Goal: Transaction & Acquisition: Book appointment/travel/reservation

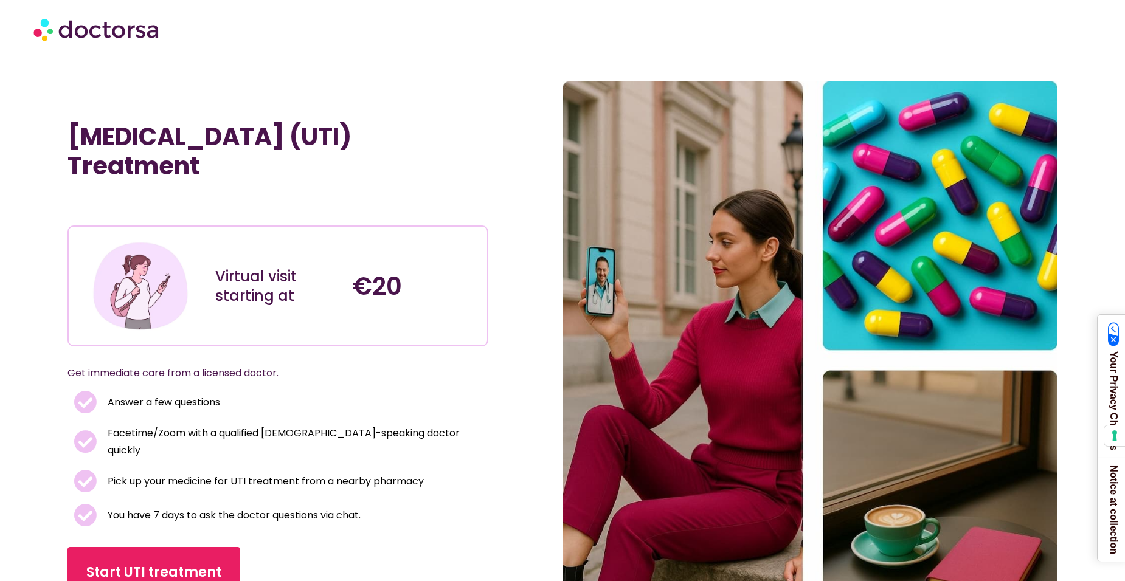
click at [391, 262] on div "€20" at bounding box center [415, 286] width 137 height 112
click at [289, 288] on div "Virtual visit starting at" at bounding box center [277, 286] width 125 height 39
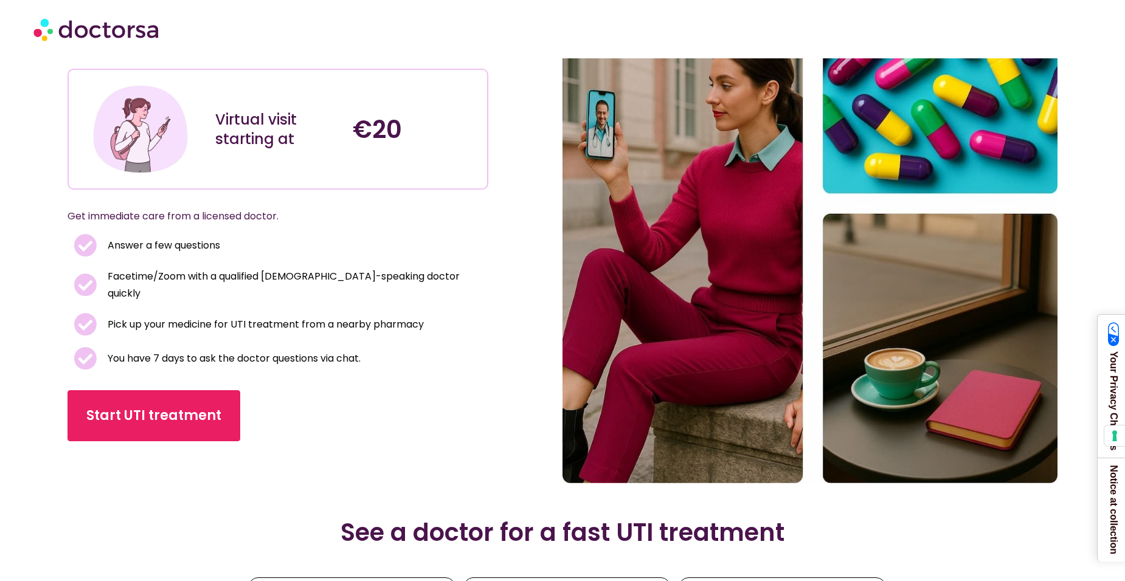
scroll to position [182, 0]
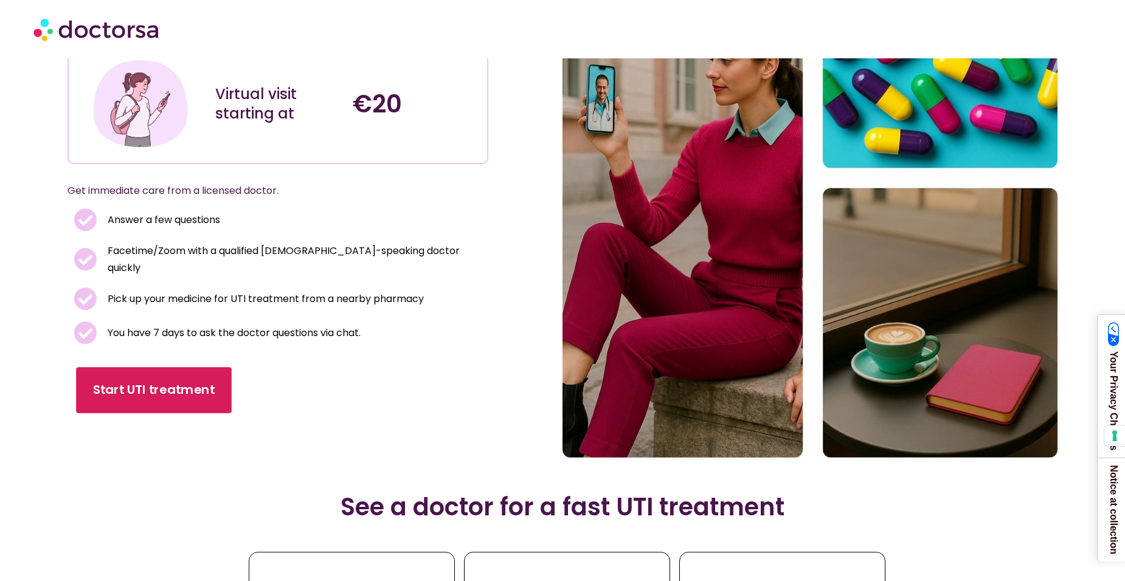
click at [216, 393] on link "Start UTI treatment" at bounding box center [154, 391] width 156 height 46
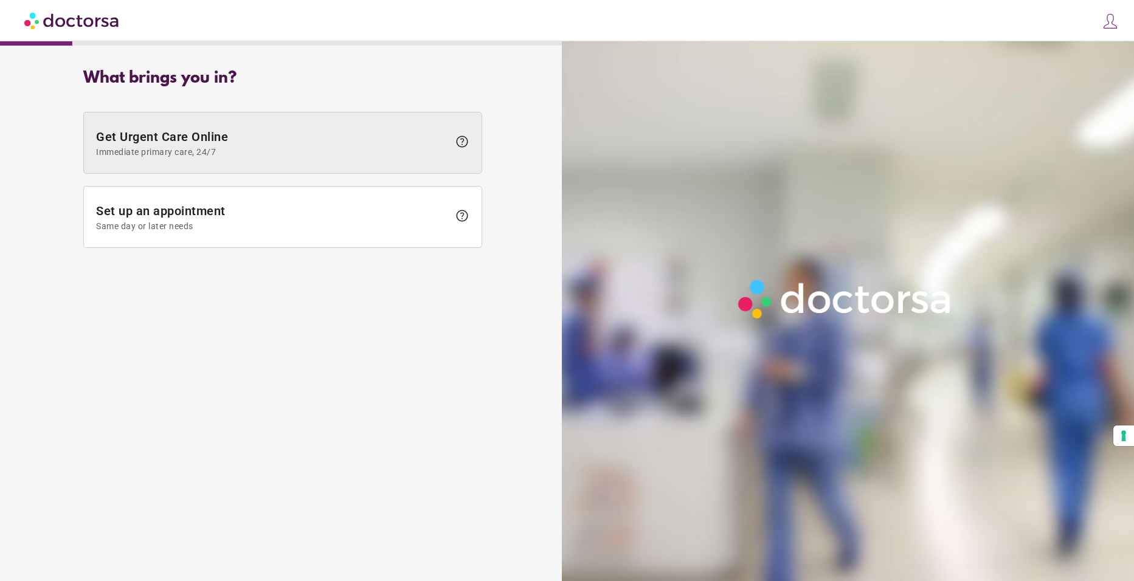
click at [205, 148] on span "Immediate primary care, 24/7" at bounding box center [272, 152] width 353 height 10
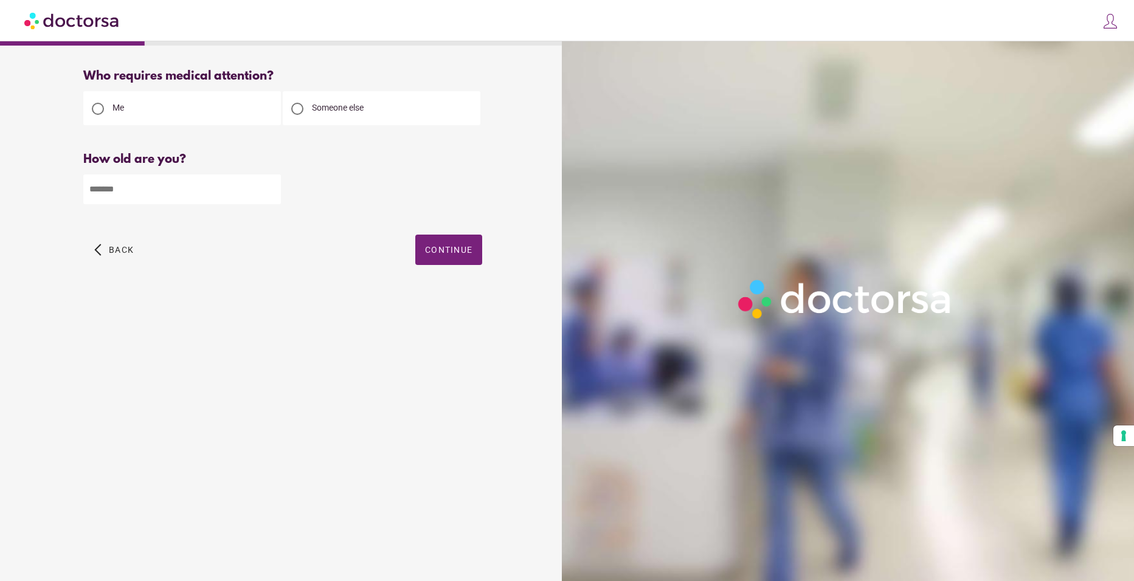
click at [206, 188] on input "number" at bounding box center [182, 189] width 198 height 30
type input "**"
click at [438, 252] on span "Continue" at bounding box center [448, 250] width 47 height 10
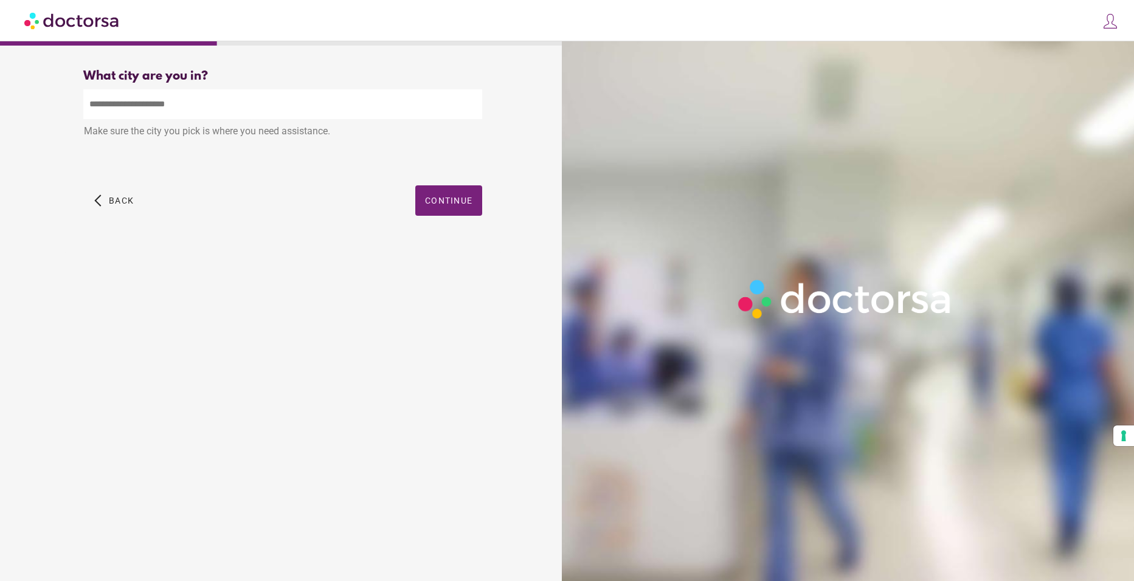
click at [213, 109] on input "text" at bounding box center [282, 104] width 399 height 30
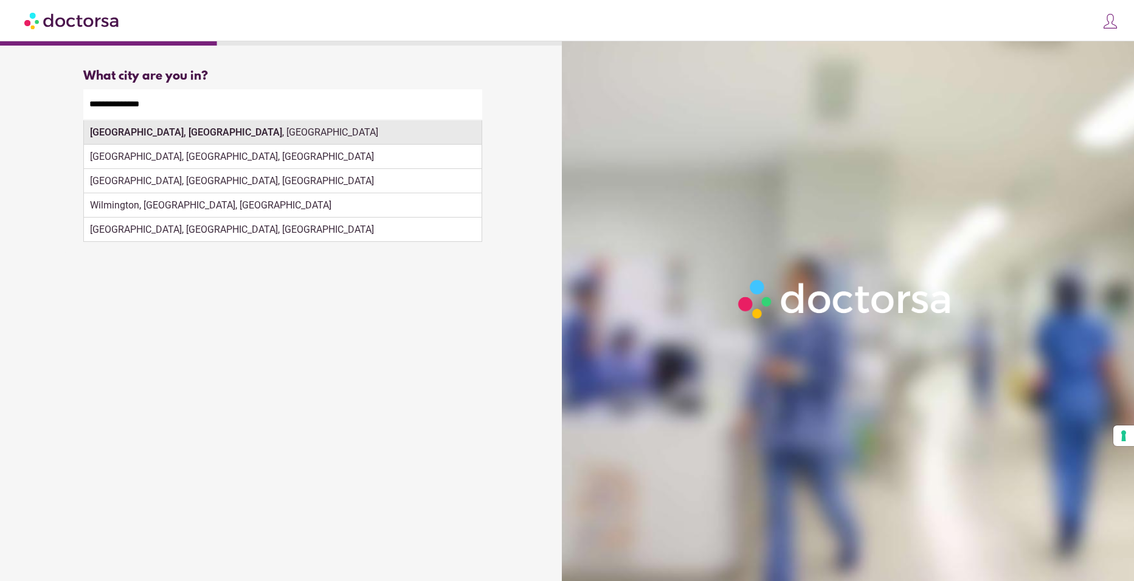
click at [213, 133] on div "Wilmington, MA , USA" at bounding box center [283, 132] width 398 height 24
type input "**********"
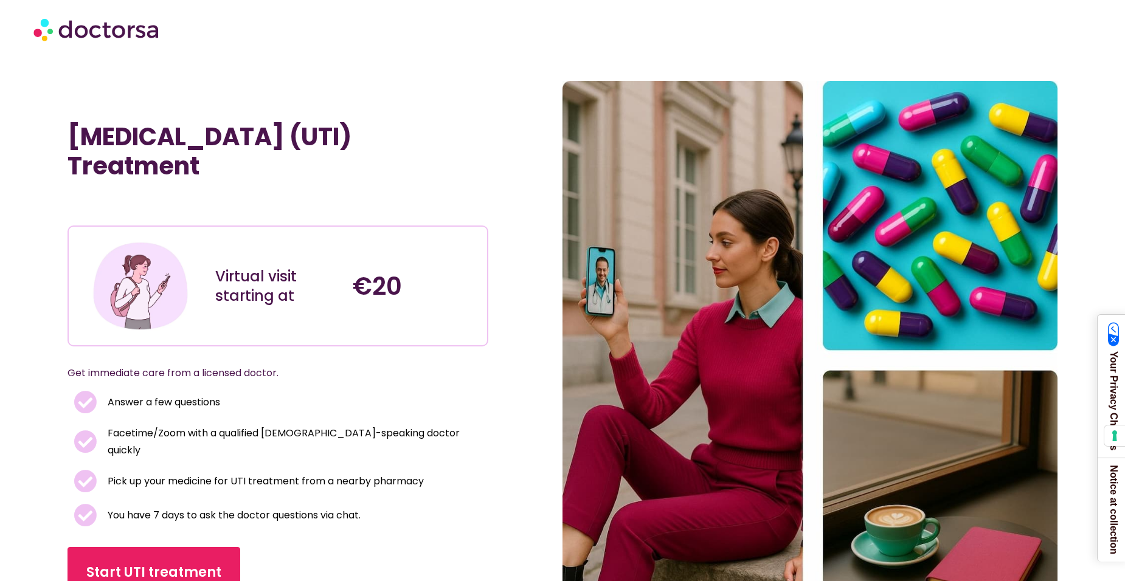
scroll to position [182, 0]
drag, startPoint x: 463, startPoint y: 430, endPoint x: 458, endPoint y: 448, distance: 18.9
click at [458, 448] on li "Facetime/Zoom with a qualified [DEMOGRAPHIC_DATA]-speaking doctor quickly" at bounding box center [278, 445] width 409 height 40
drag, startPoint x: 1046, startPoint y: 81, endPoint x: 1090, endPoint y: 13, distance: 80.9
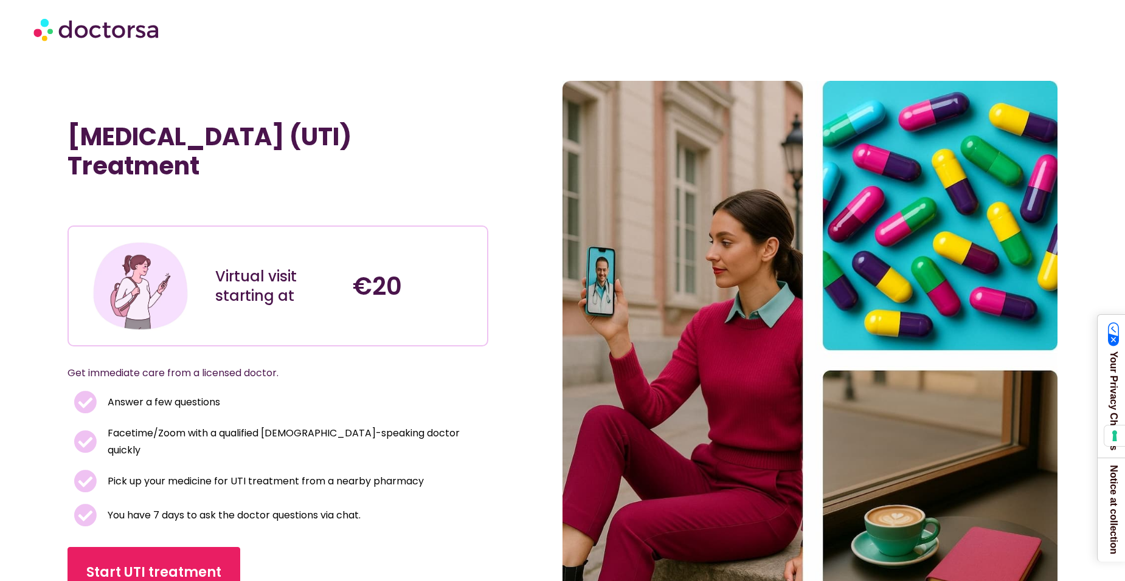
click at [1090, 13] on div at bounding box center [562, 29] width 1058 height 36
drag, startPoint x: 886, startPoint y: 578, endPoint x: 457, endPoint y: 522, distance: 432.8
click at [457, 522] on div "[MEDICAL_DATA] (UTI) Treatment Virtual visit starting at €20 Get immediate care…" at bounding box center [314, 360] width 495 height 559
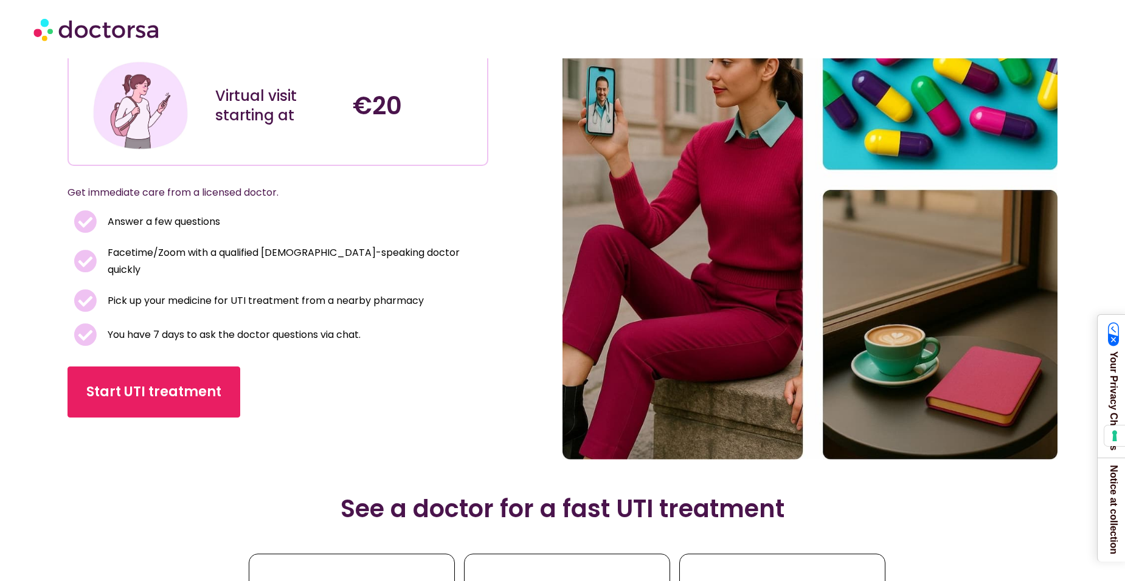
scroll to position [182, 0]
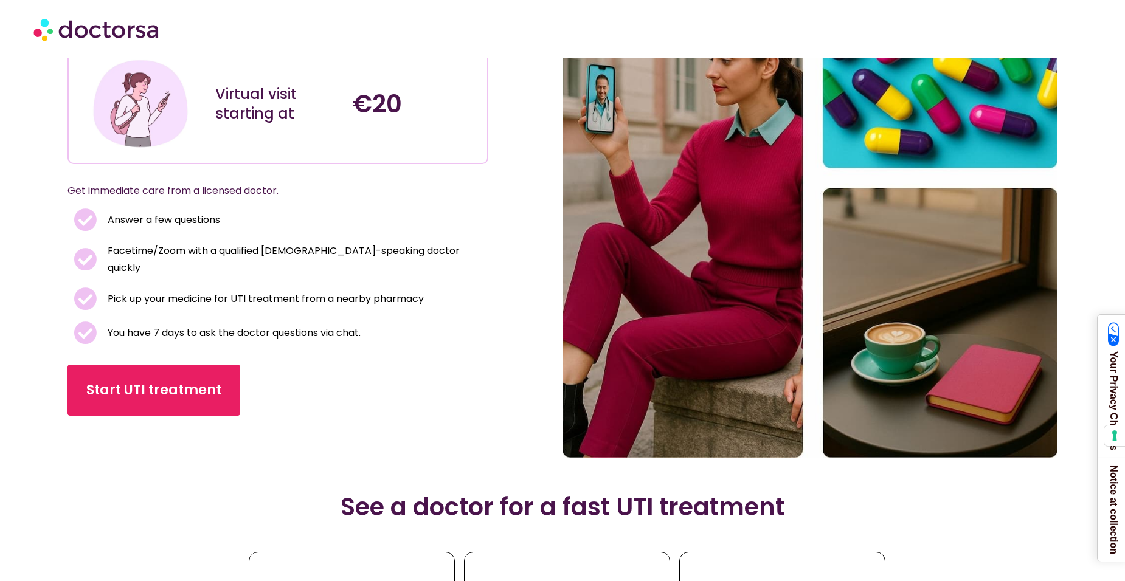
click at [718, 398] on img at bounding box center [809, 177] width 495 height 559
click at [761, 319] on img at bounding box center [809, 177] width 495 height 559
click at [923, 113] on img at bounding box center [809, 177] width 495 height 559
click at [742, 134] on img at bounding box center [809, 177] width 495 height 559
click at [456, 158] on div "€20" at bounding box center [415, 103] width 137 height 112
